Goal: Transaction & Acquisition: Purchase product/service

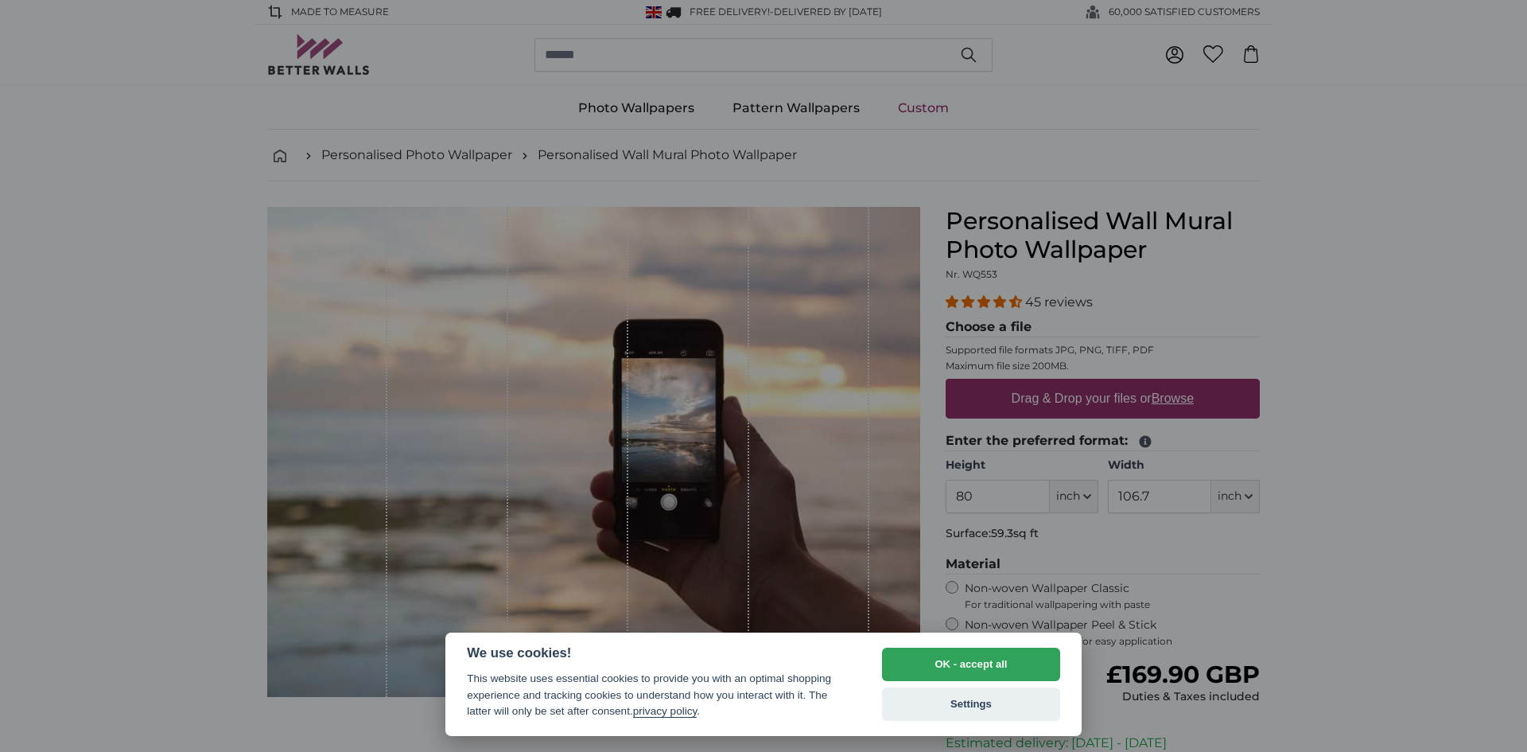
click at [1421, 251] on div at bounding box center [763, 376] width 1527 height 752
click at [973, 666] on button "OK - accept all" at bounding box center [971, 664] width 178 height 33
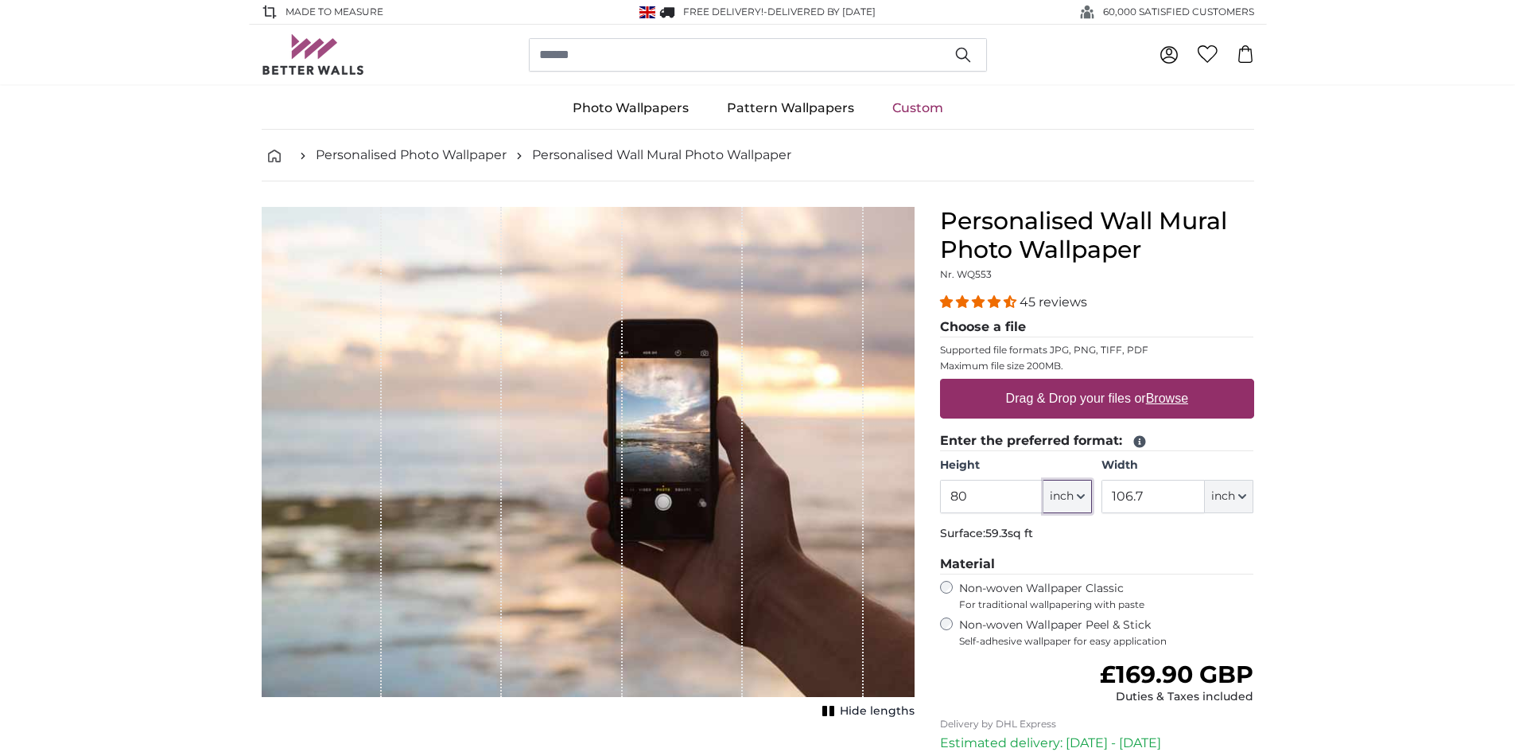
click at [1081, 495] on icon "button" at bounding box center [1081, 496] width 8 height 8
click at [1053, 540] on link "Centimeter (cm)" at bounding box center [1068, 538] width 140 height 29
type input "203.2"
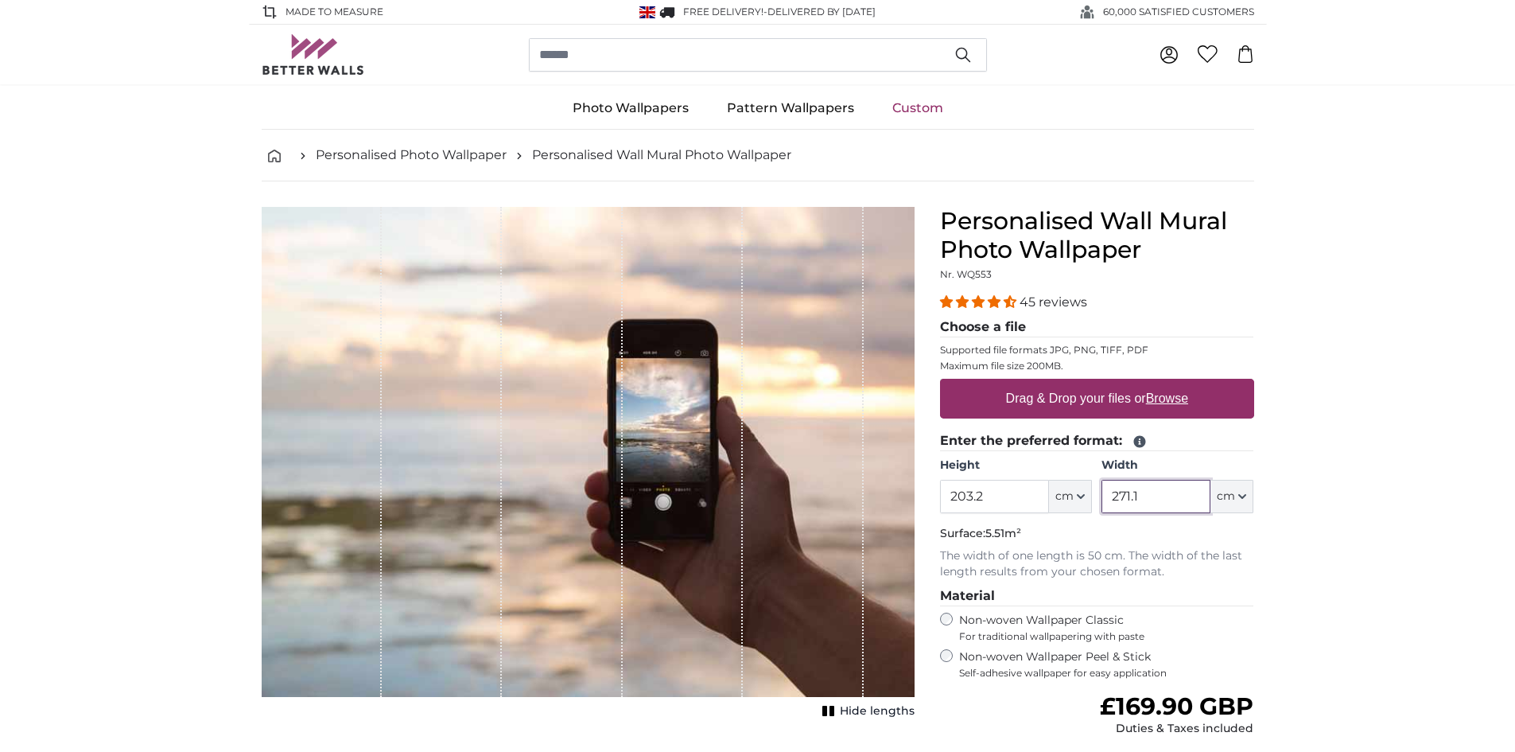
click at [1153, 497] on input "271.1" at bounding box center [1156, 496] width 109 height 33
type input "2"
type input "300"
click at [1026, 492] on input "203.2" at bounding box center [994, 496] width 109 height 33
type input "2"
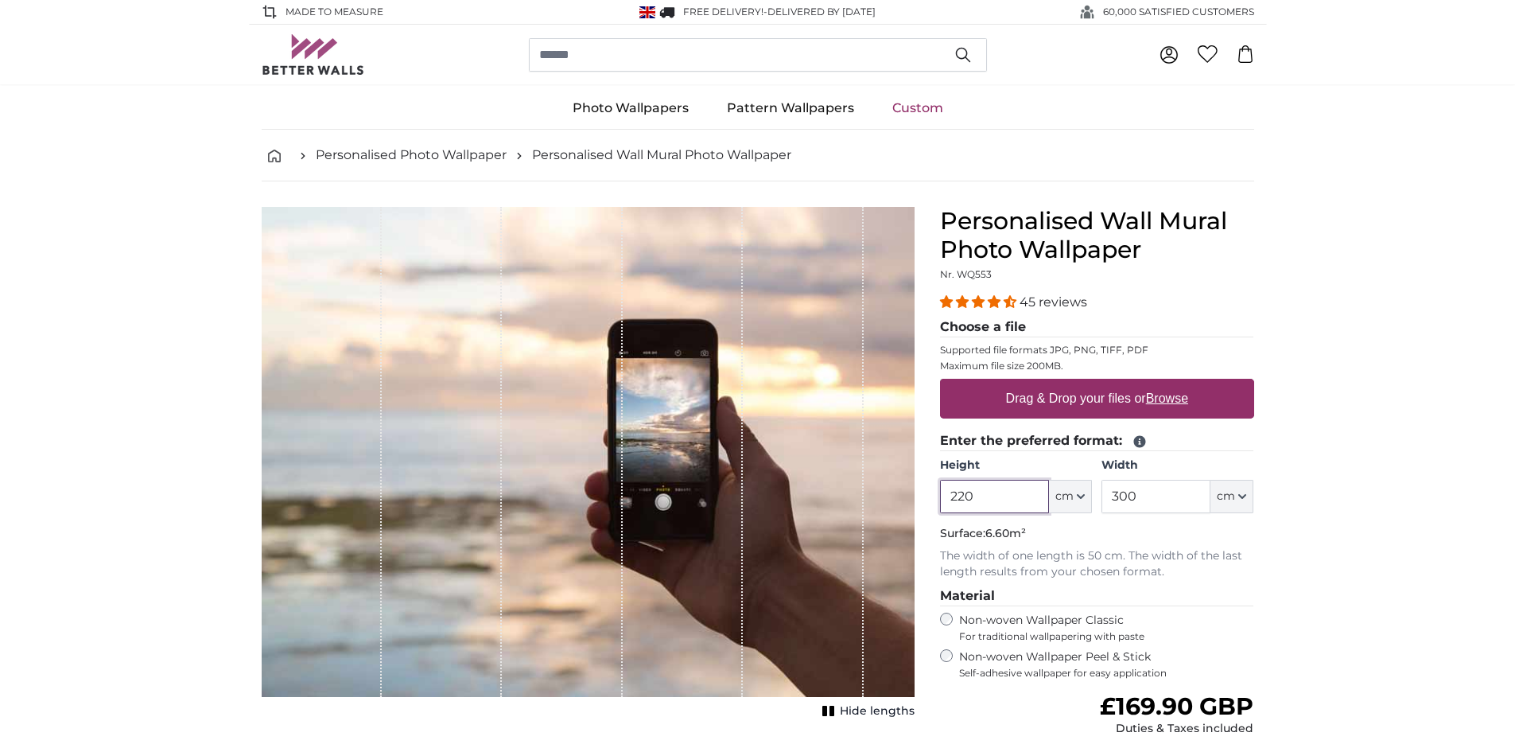
type input "220"
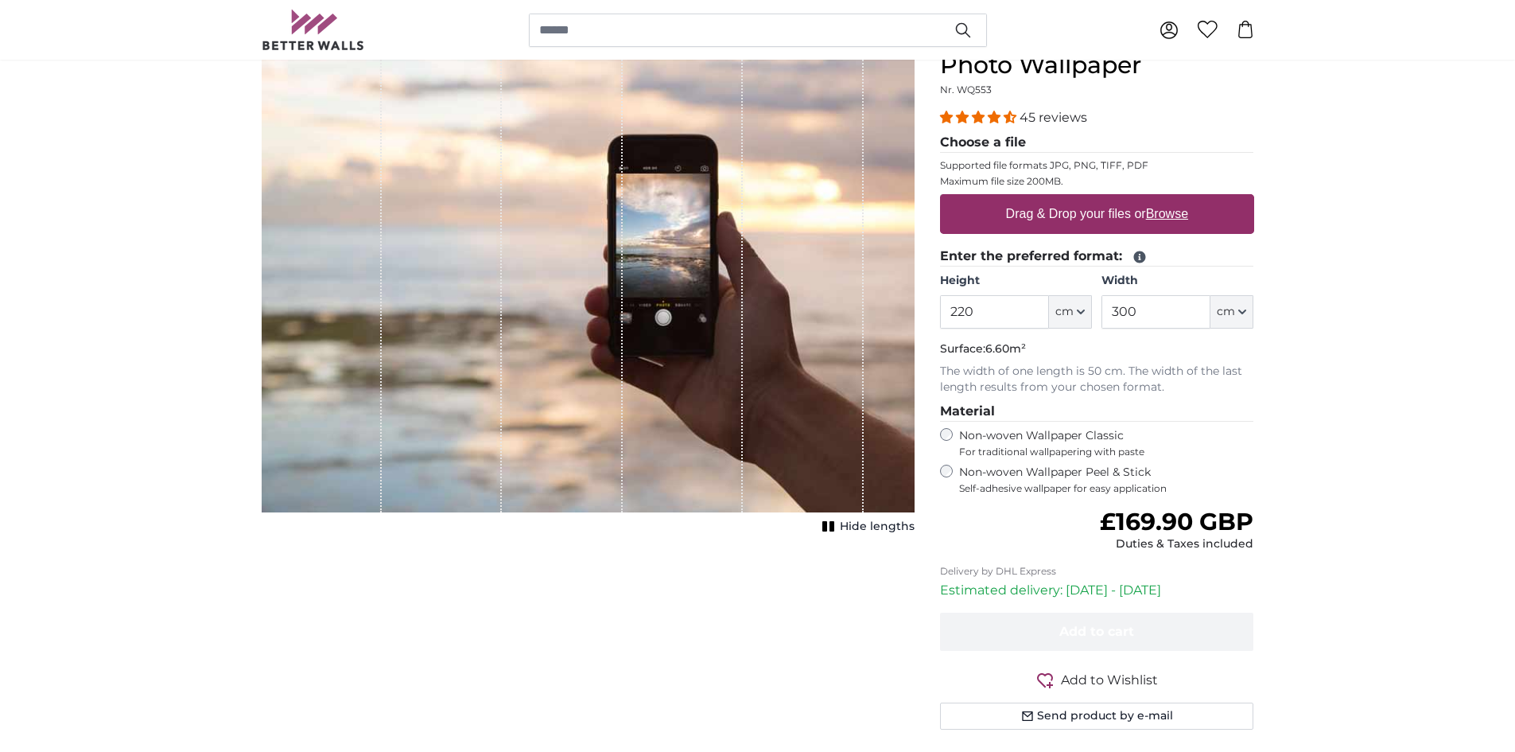
scroll to position [133, 0]
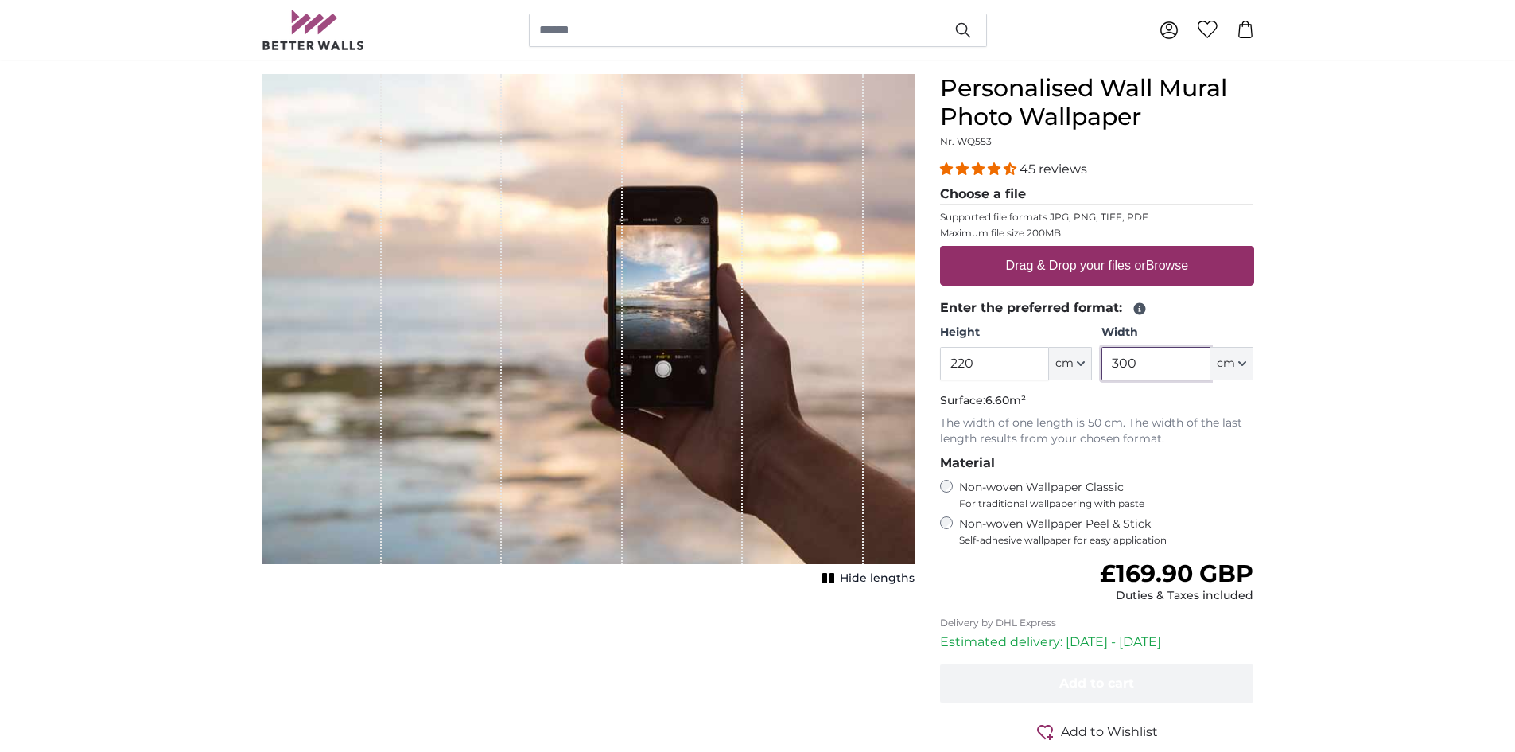
click at [1150, 363] on input "300" at bounding box center [1156, 363] width 109 height 33
click at [1182, 364] on input "330" at bounding box center [1156, 363] width 109 height 33
type input "3"
click at [1178, 361] on input "350" at bounding box center [1156, 363] width 109 height 33
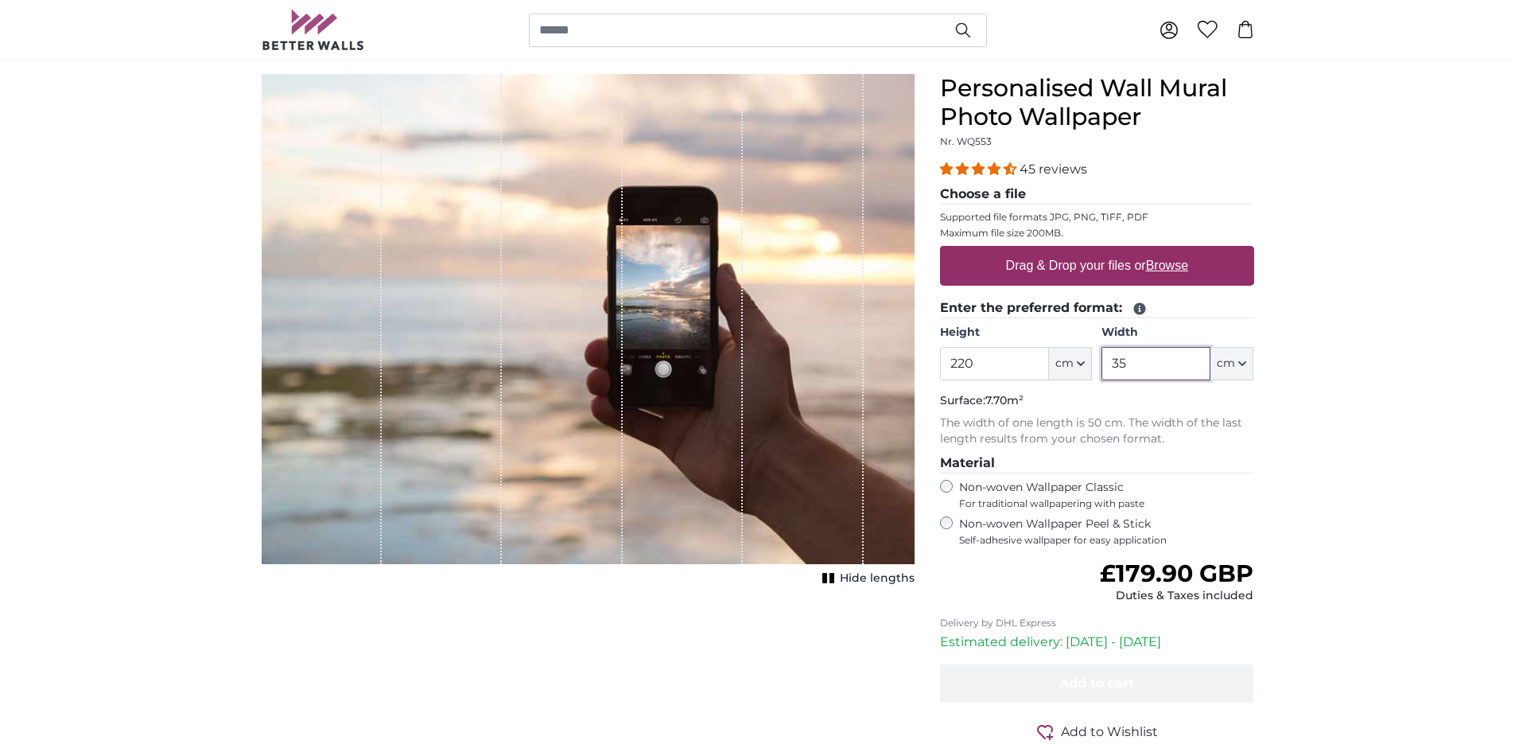
type input "3"
type input "400"
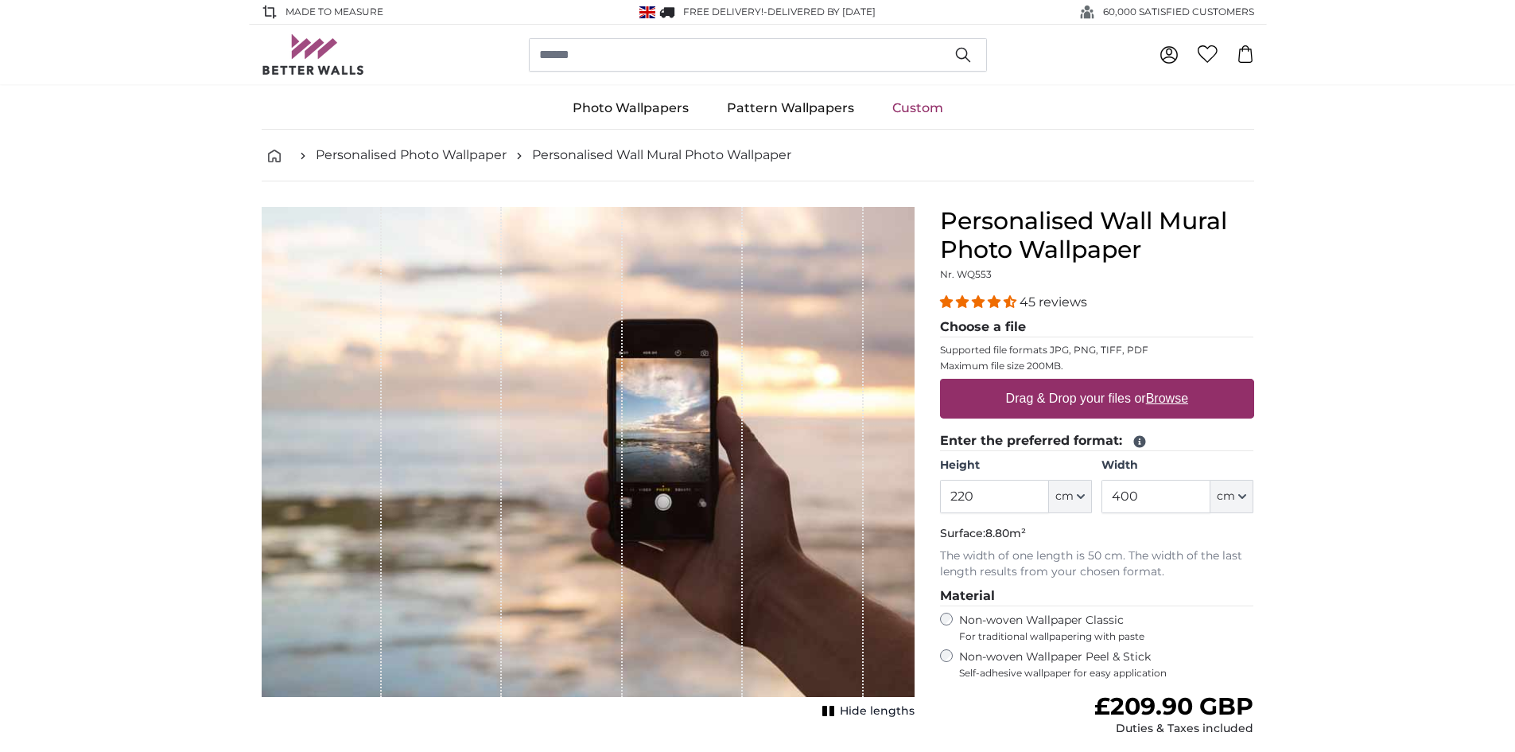
click at [1167, 401] on u "Browse" at bounding box center [1167, 398] width 42 height 14
click at [1167, 383] on input "Drag & Drop your files or Browse" at bounding box center [1097, 381] width 314 height 5
type input "**********"
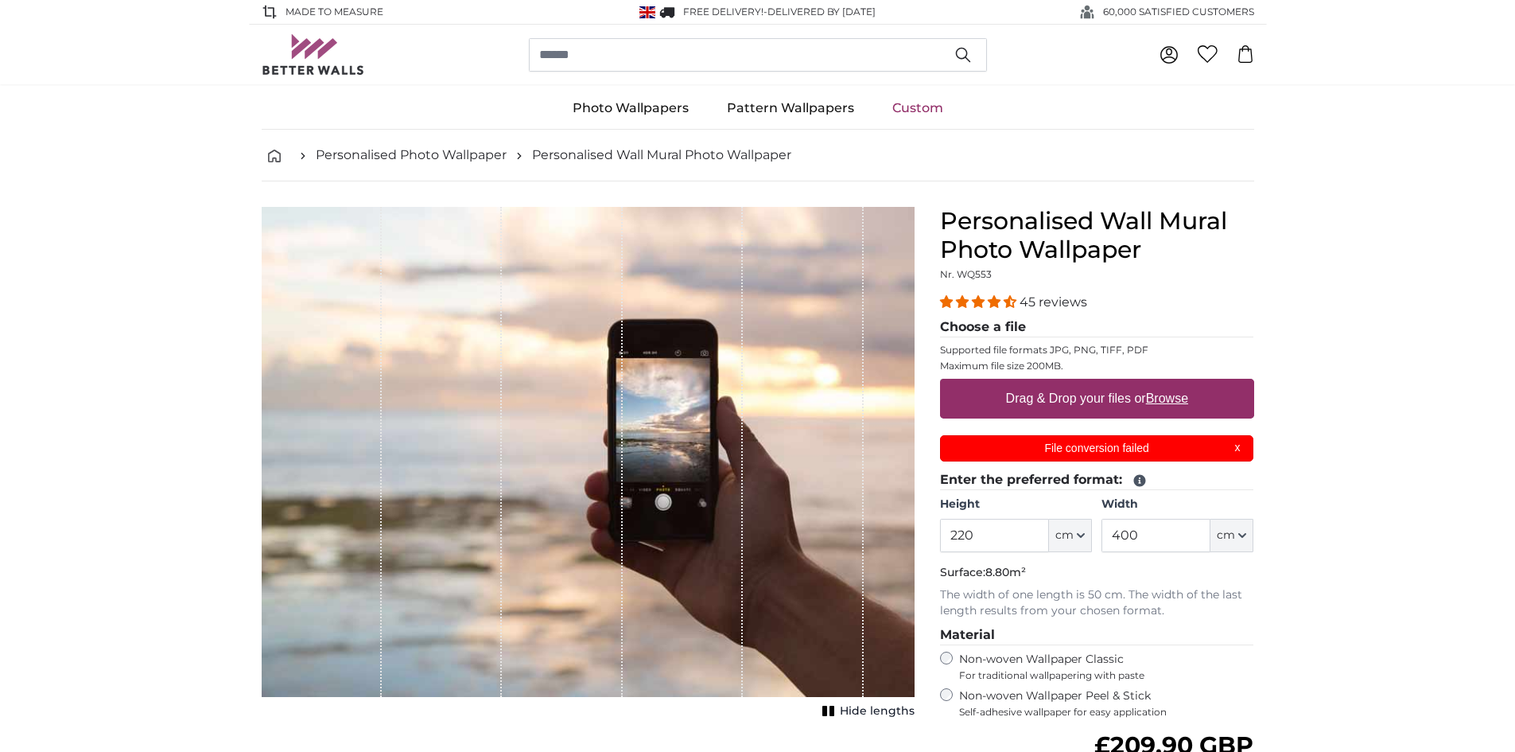
click at [1104, 445] on p "File conversion failed" at bounding box center [1097, 448] width 294 height 17
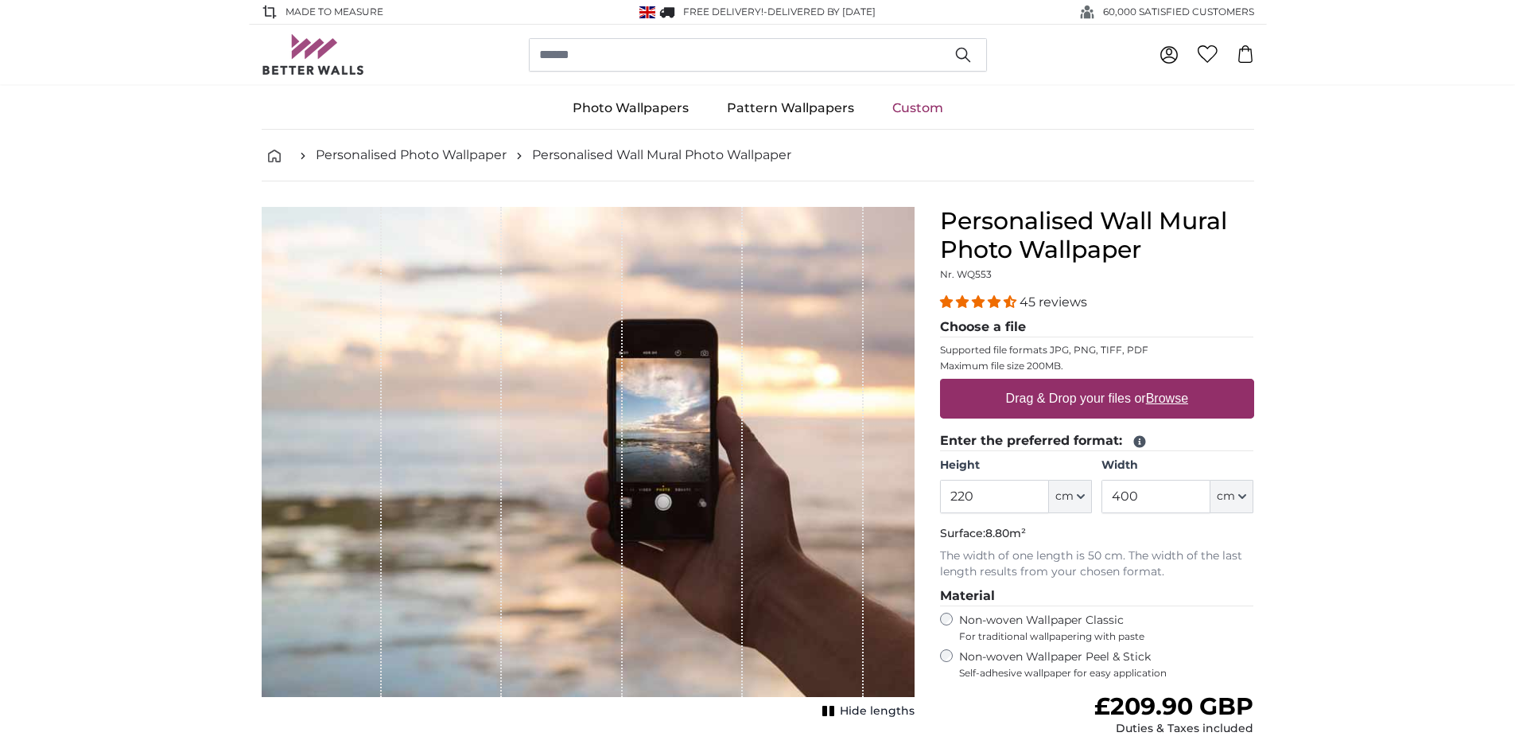
click at [1169, 402] on u "Browse" at bounding box center [1167, 398] width 42 height 14
click at [1169, 383] on input "Drag & Drop your files or Browse" at bounding box center [1097, 381] width 314 height 5
type input "**********"
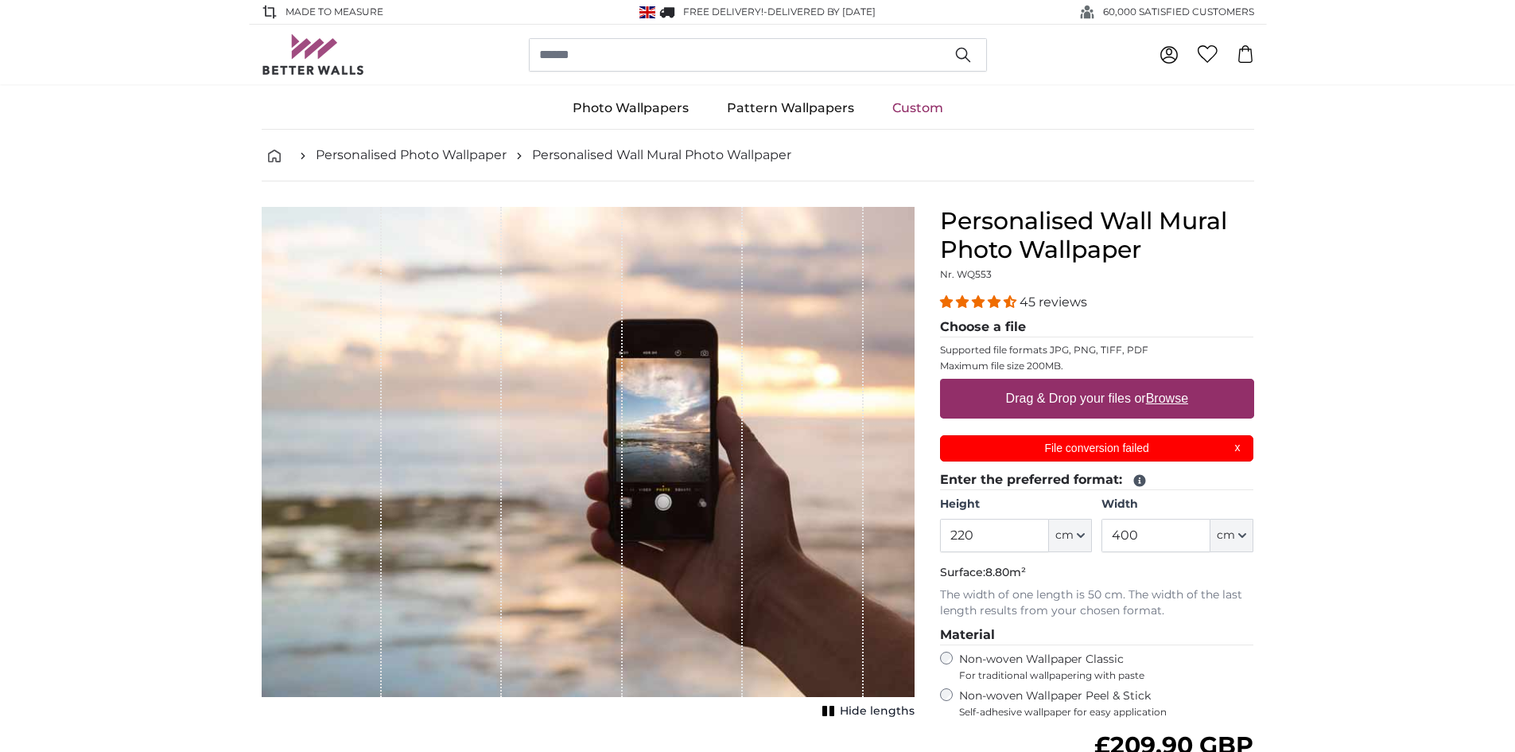
click at [1238, 449] on div "File conversion failed X" at bounding box center [1097, 448] width 314 height 26
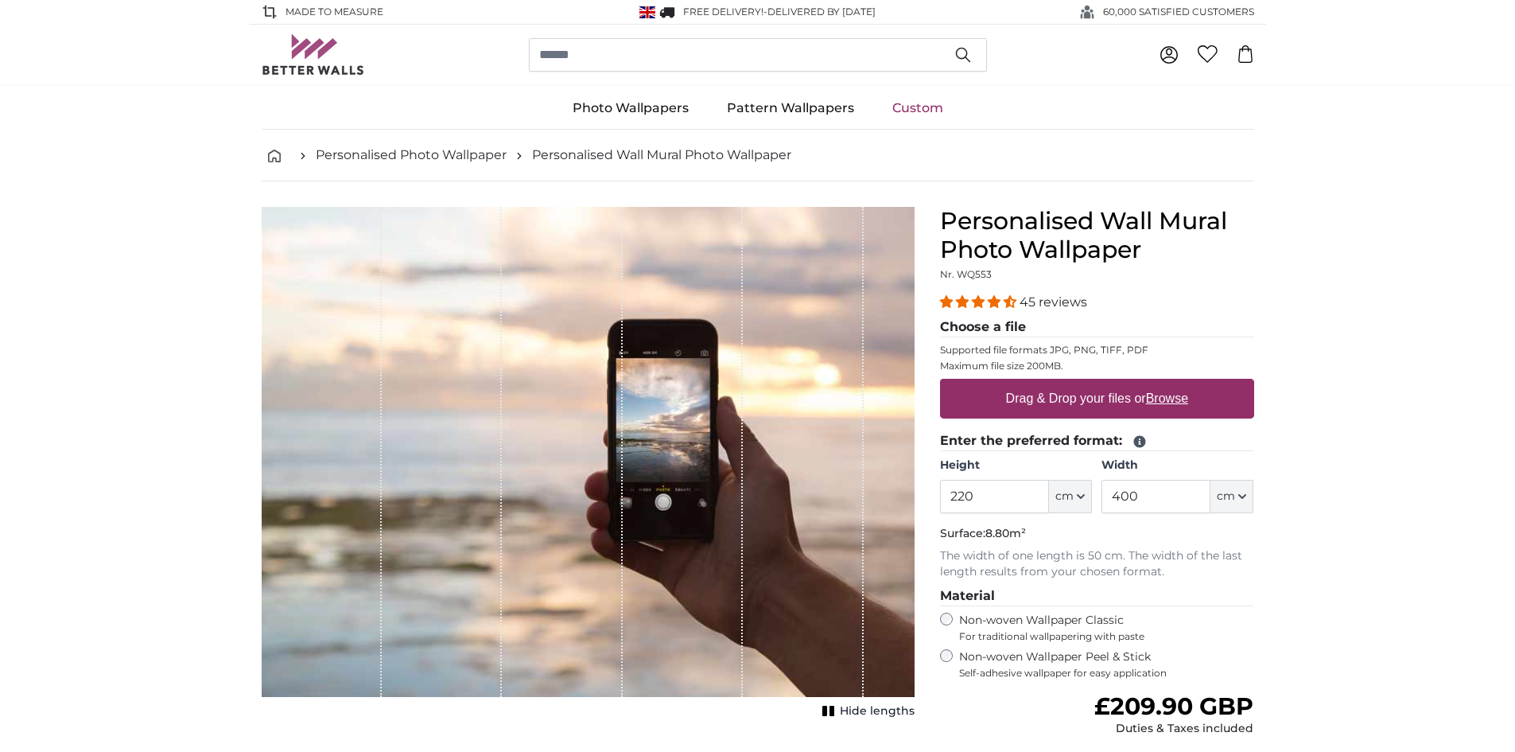
click at [1165, 399] on u "Browse" at bounding box center [1167, 398] width 42 height 14
click at [1165, 383] on input "Drag & Drop your files or Browse" at bounding box center [1097, 381] width 314 height 5
type input "**********"
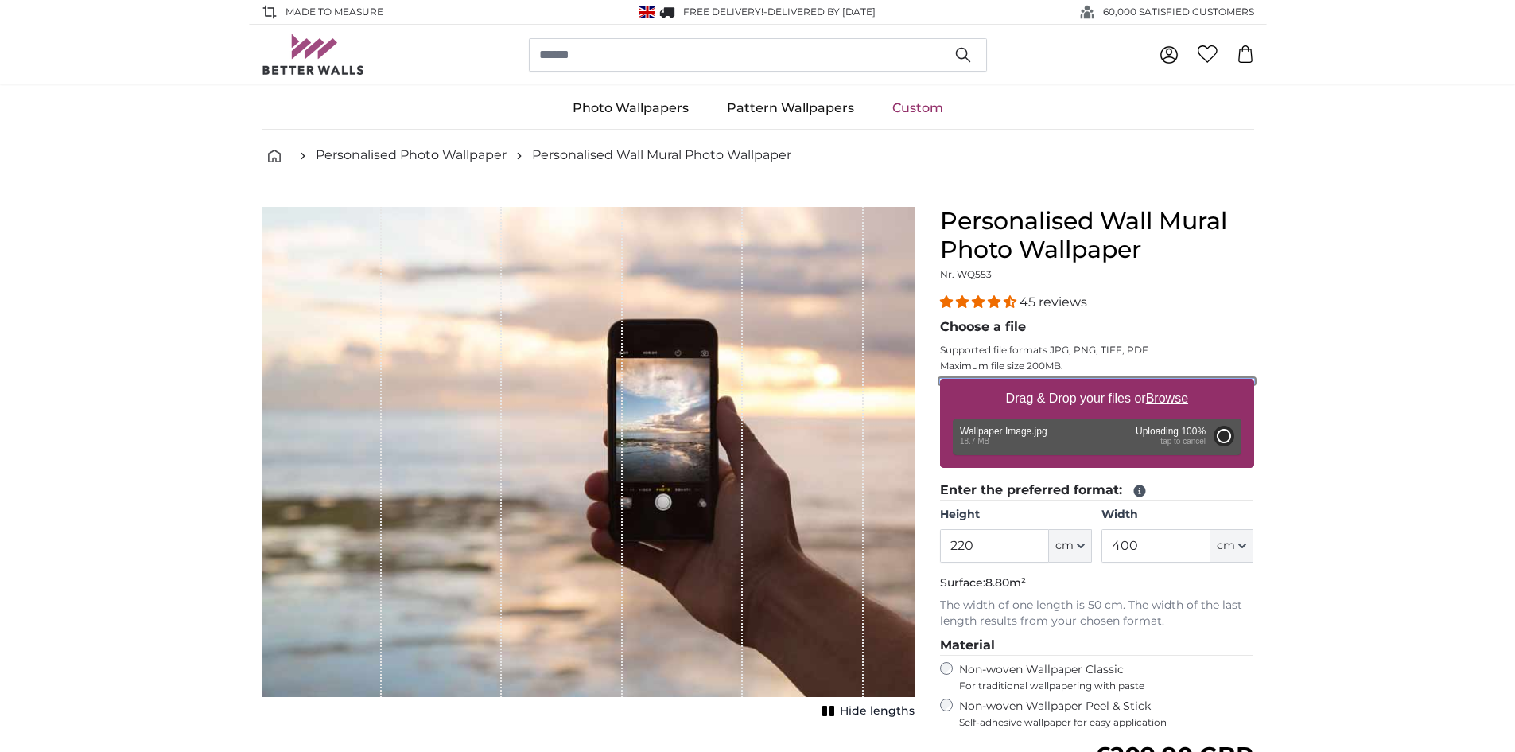
type input "200"
type input "300"
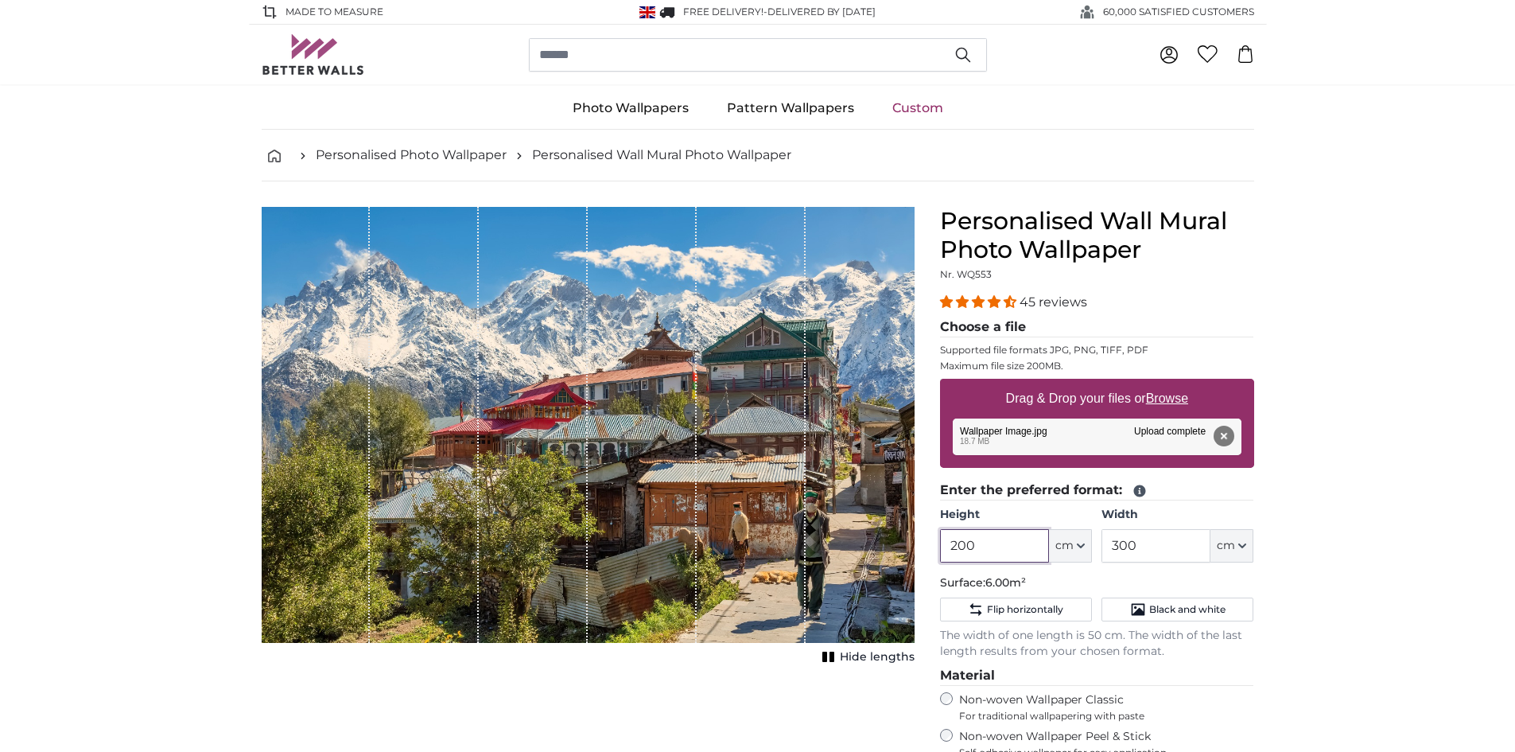
click at [1014, 546] on input "200" at bounding box center [994, 545] width 109 height 33
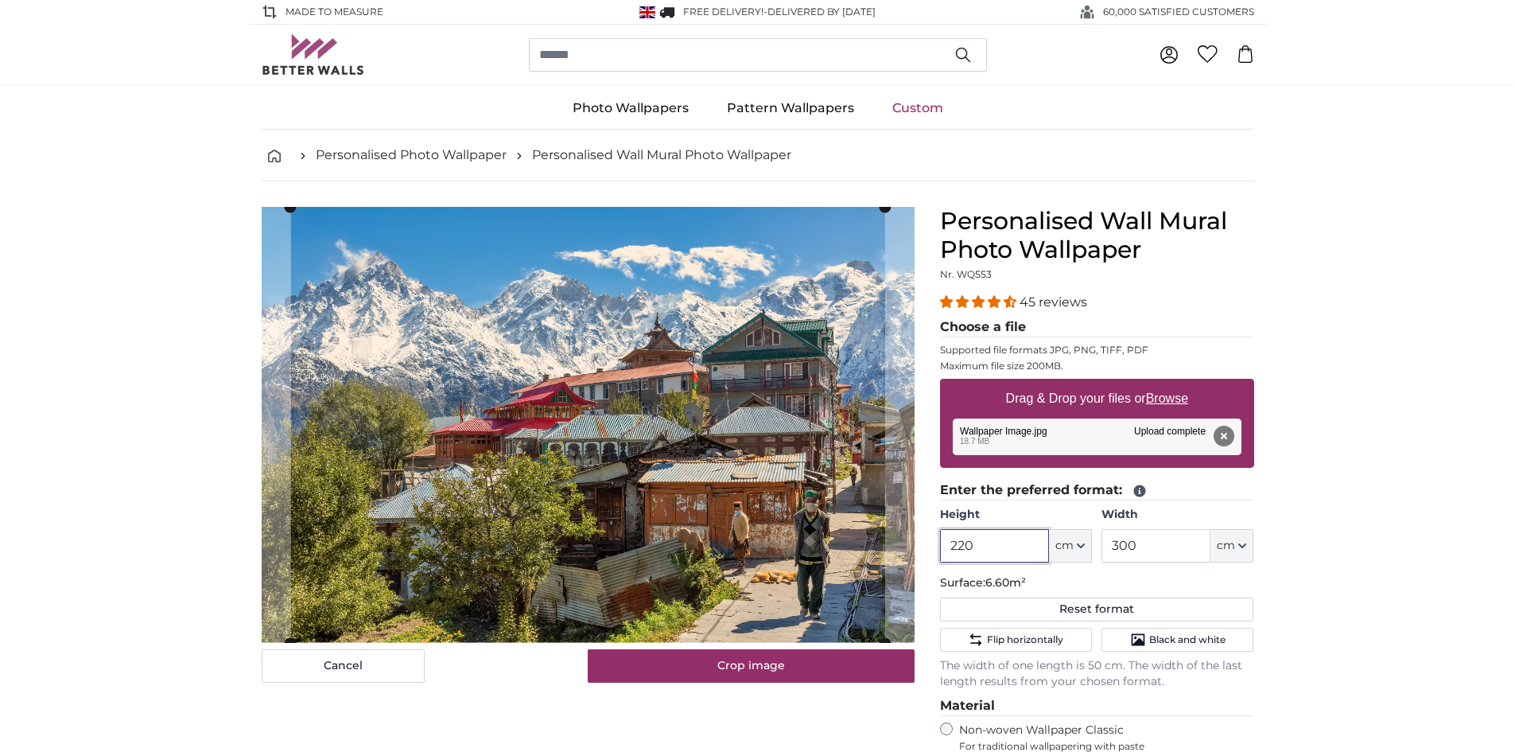
type input "220"
type input "400"
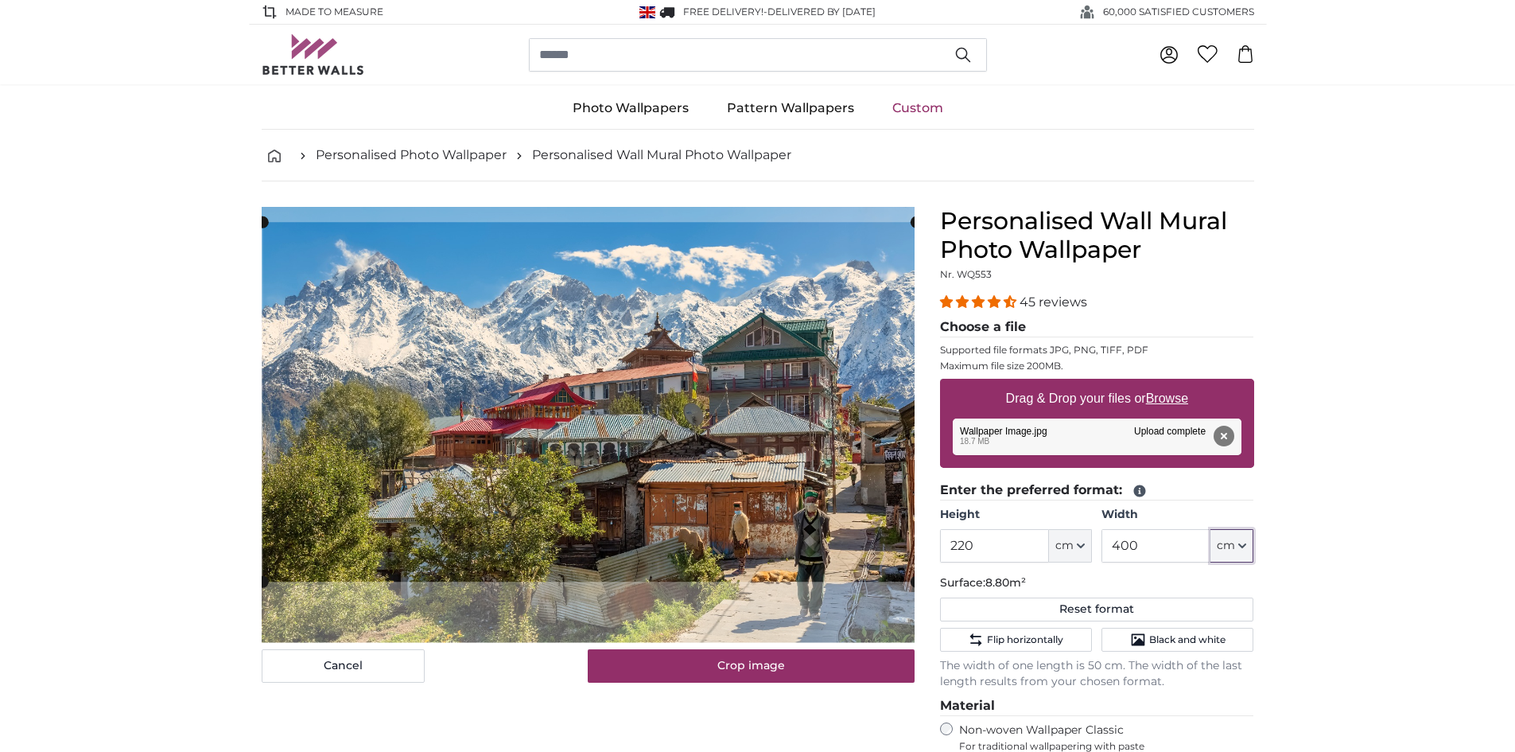
click at [558, 381] on cropper-handle at bounding box center [589, 402] width 653 height 360
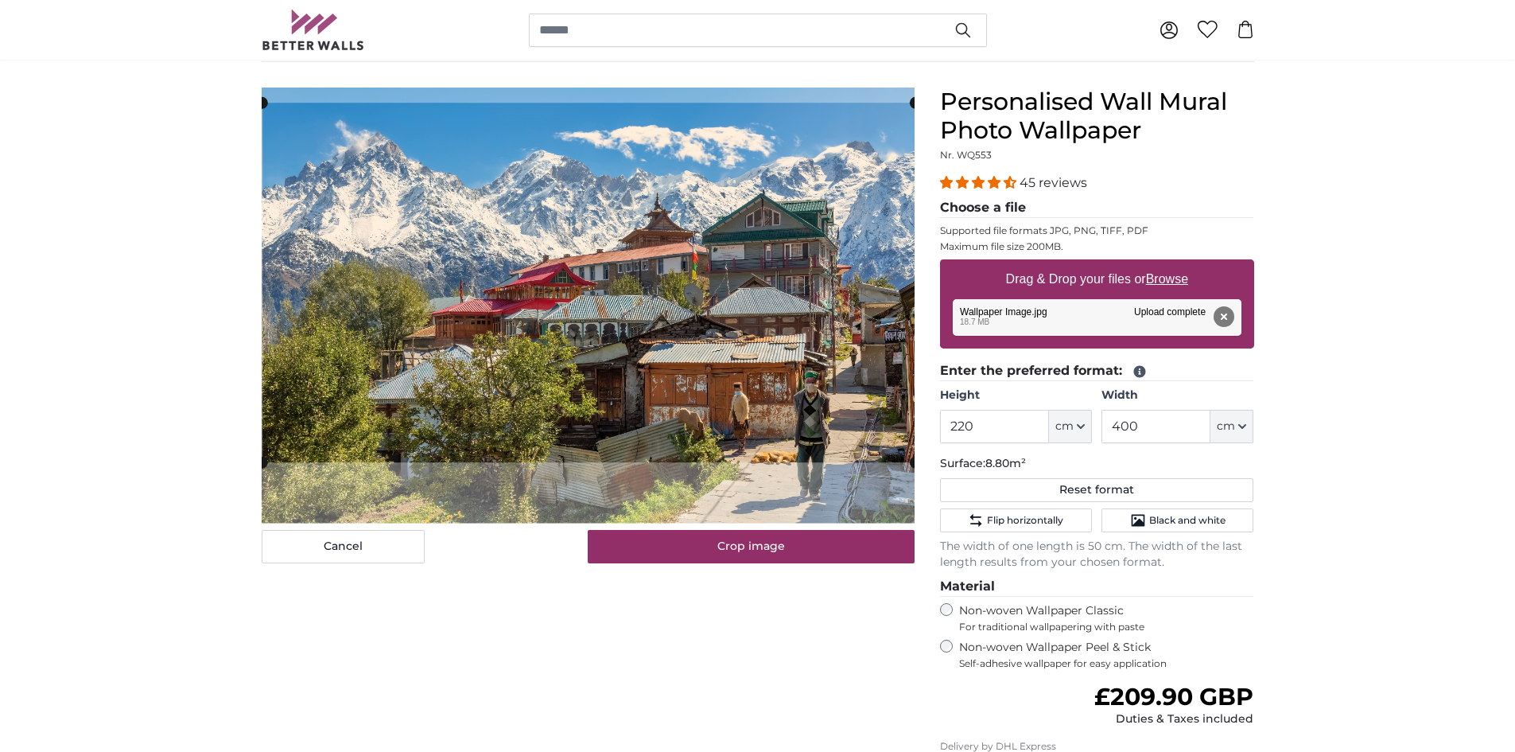
scroll to position [265, 0]
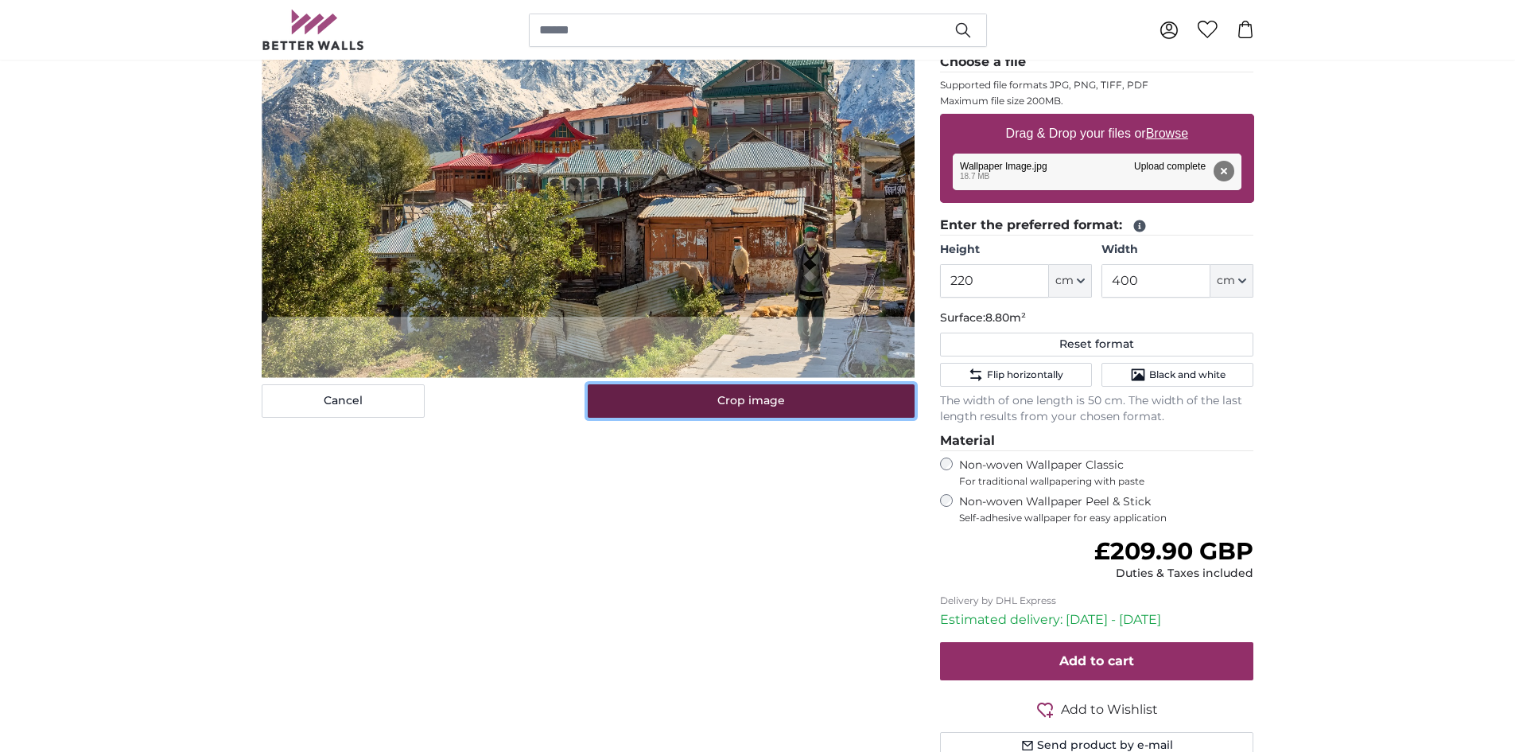
click at [760, 401] on button "Crop image" at bounding box center [751, 400] width 327 height 33
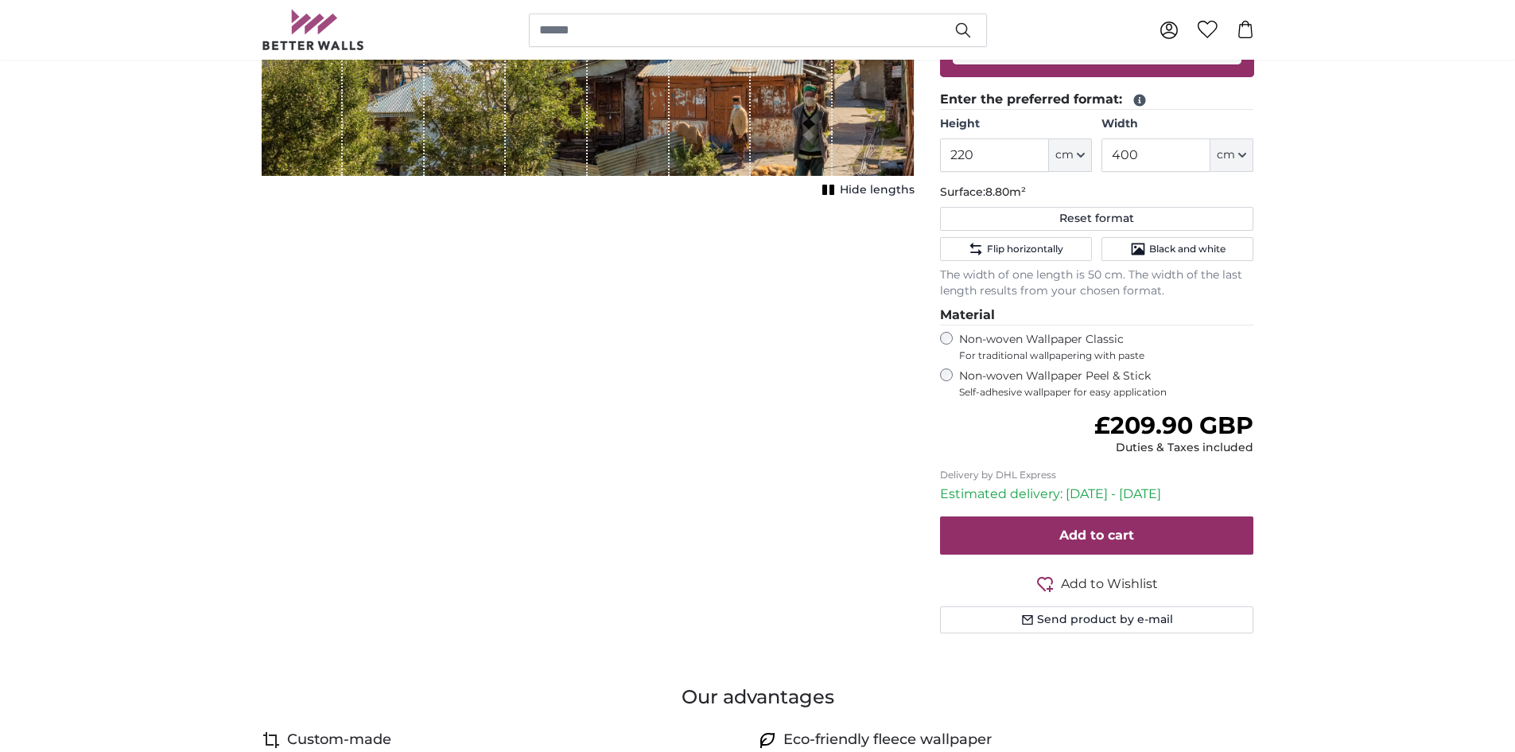
scroll to position [398, 0]
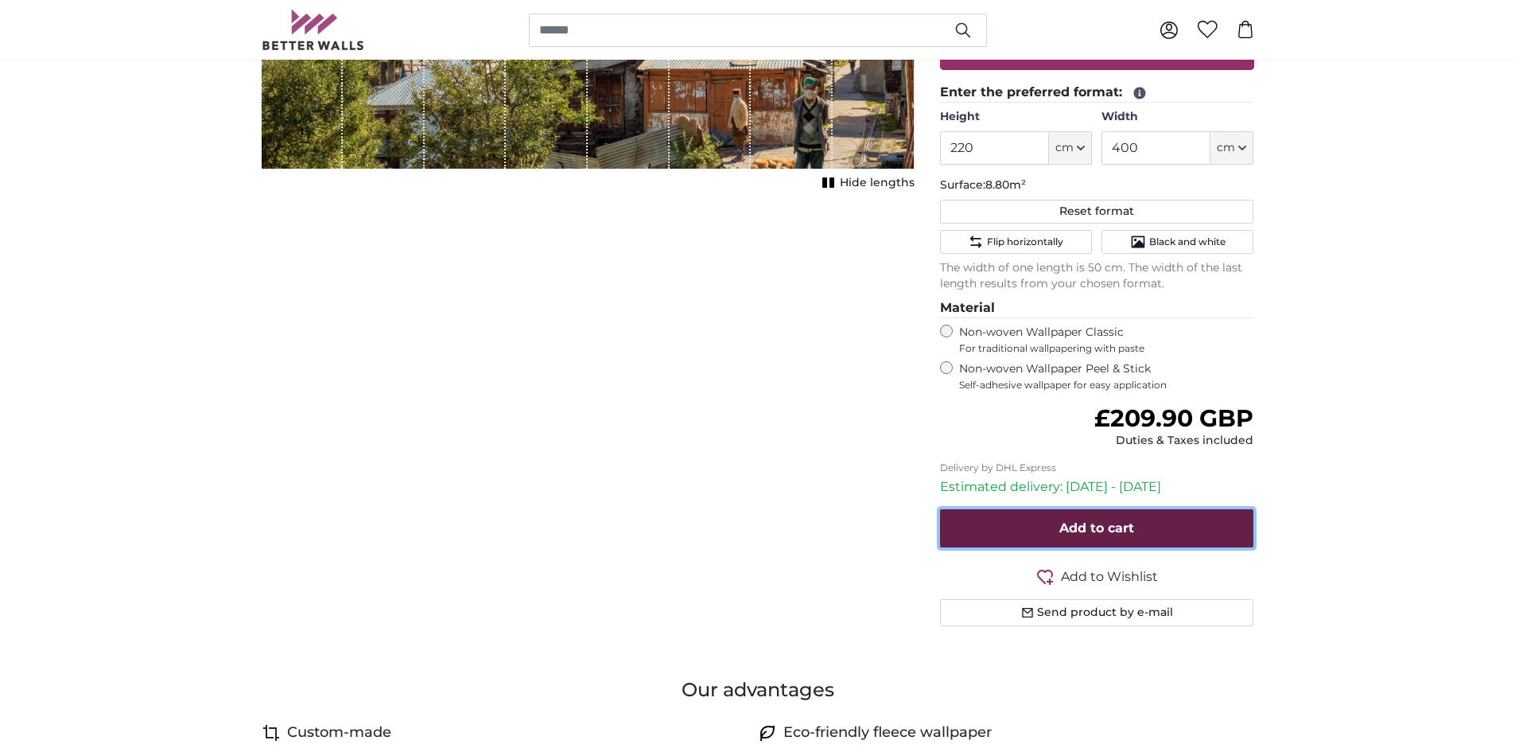
click at [1092, 530] on span "Add to cart" at bounding box center [1097, 527] width 75 height 15
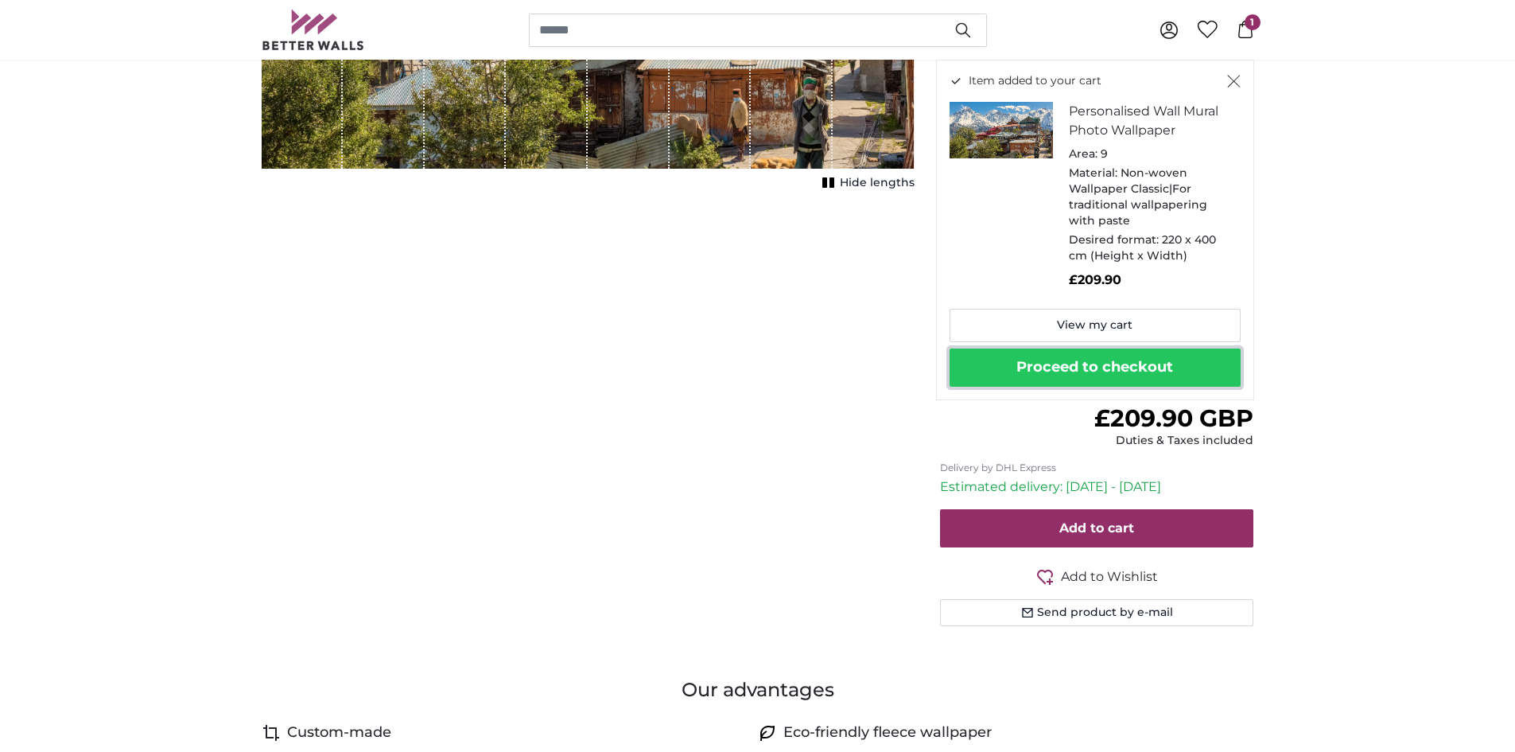
click at [1094, 370] on button "Proceed to checkout" at bounding box center [1095, 367] width 291 height 38
